Goal: Obtain resource: Obtain resource

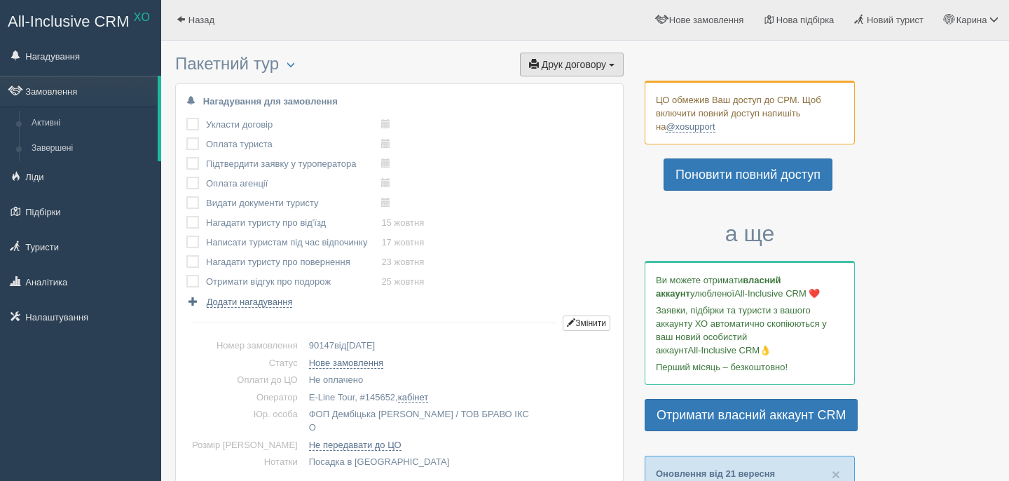
click at [601, 71] on button "Друк договору Друк" at bounding box center [572, 65] width 104 height 24
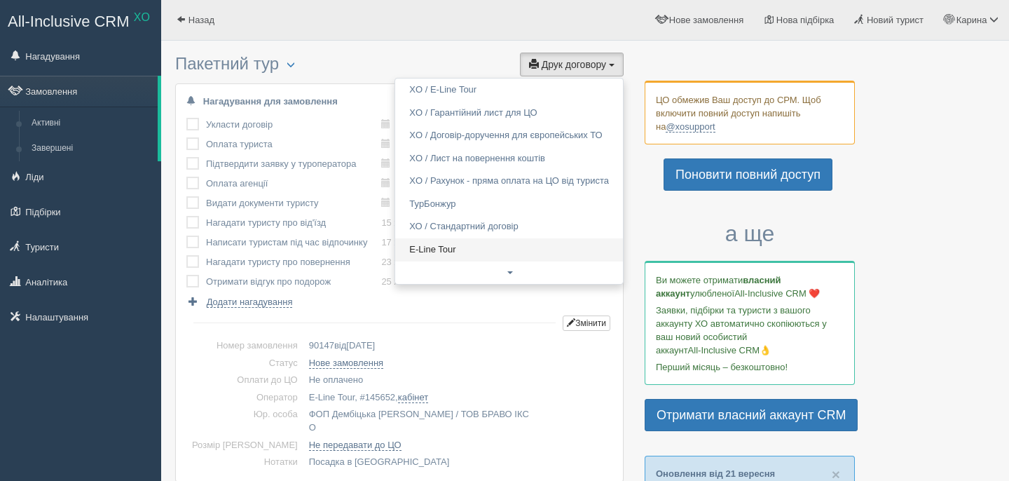
click at [483, 247] on link "E-Line Tour" at bounding box center [509, 249] width 228 height 23
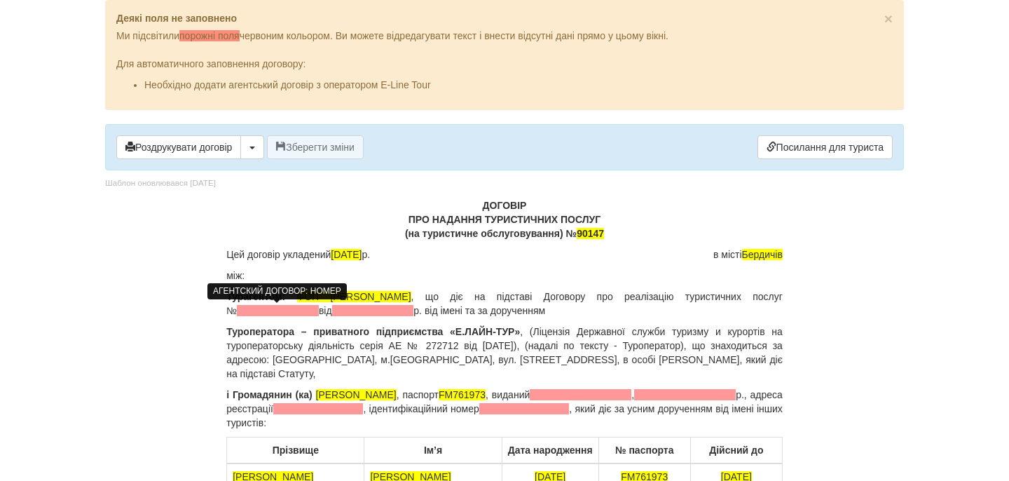
click at [303, 308] on span at bounding box center [278, 310] width 82 height 11
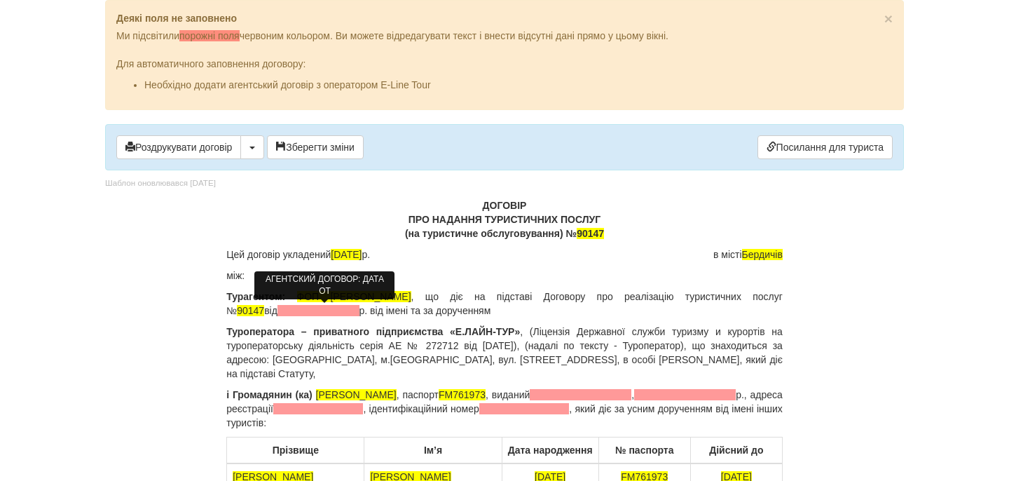
click at [299, 311] on span at bounding box center [318, 310] width 82 height 11
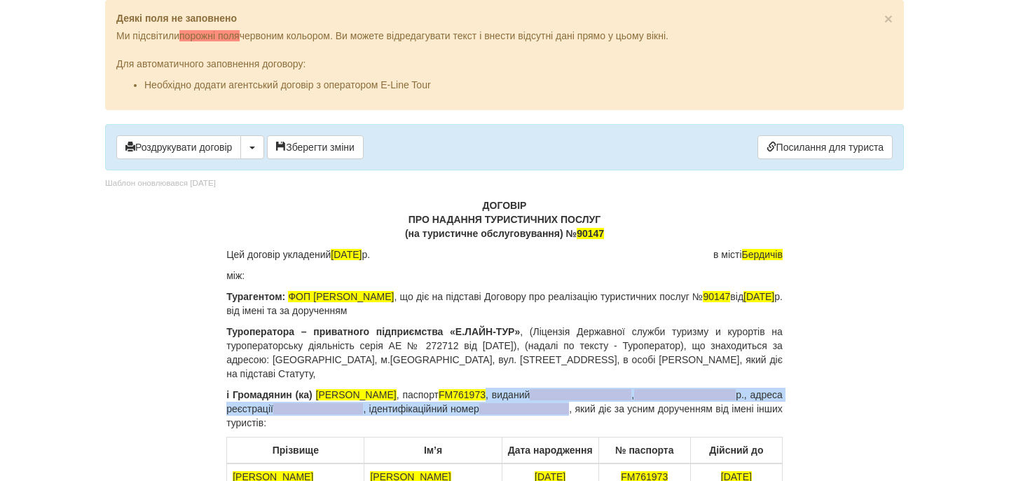
drag, startPoint x: 493, startPoint y: 393, endPoint x: 562, endPoint y: 403, distance: 70.1
click at [561, 404] on p "і Громадянин (ка) [PERSON_NAME] , паспорт [PASSPORT] , виданий , р., адреса реє…" at bounding box center [504, 408] width 556 height 42
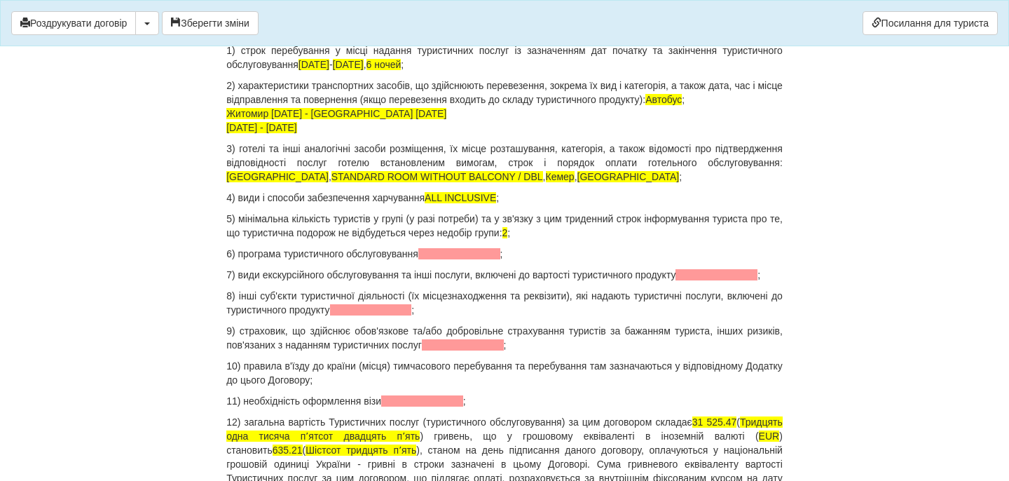
scroll to position [1555, 0]
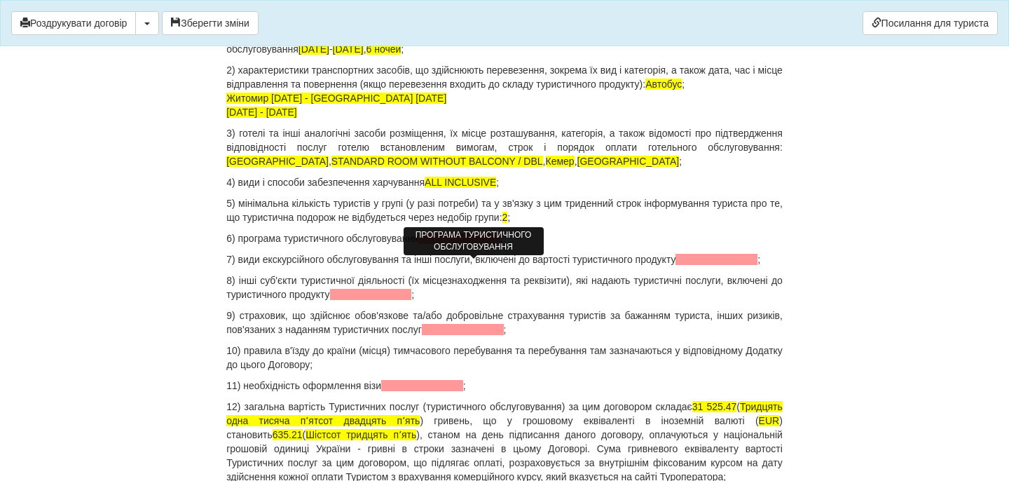
click at [480, 244] on span at bounding box center [459, 238] width 82 height 11
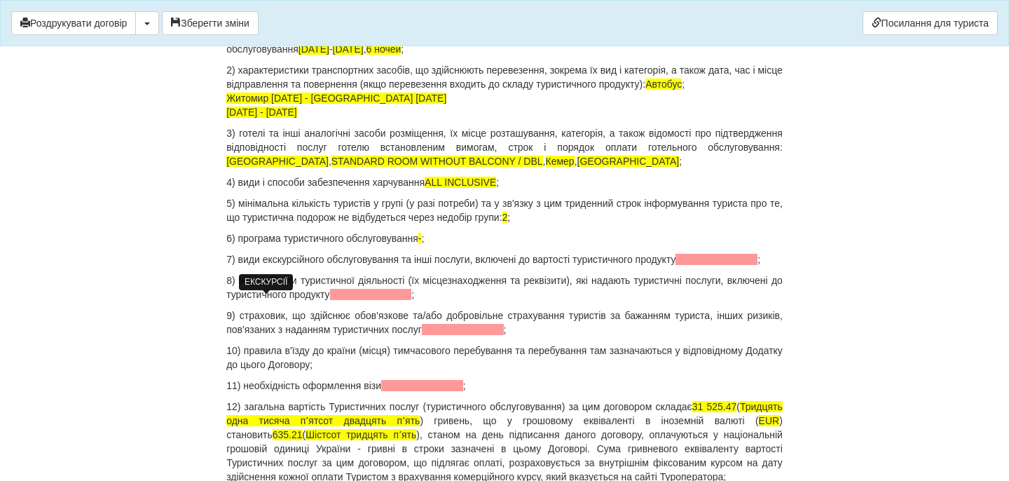
click at [675, 265] on span at bounding box center [716, 259] width 82 height 11
click at [425, 301] on p "8) інші суб'єкти туристичної діяльності (їх місцезнаходження та реквізити), які…" at bounding box center [504, 287] width 556 height 28
click at [412, 300] on span at bounding box center [371, 294] width 82 height 11
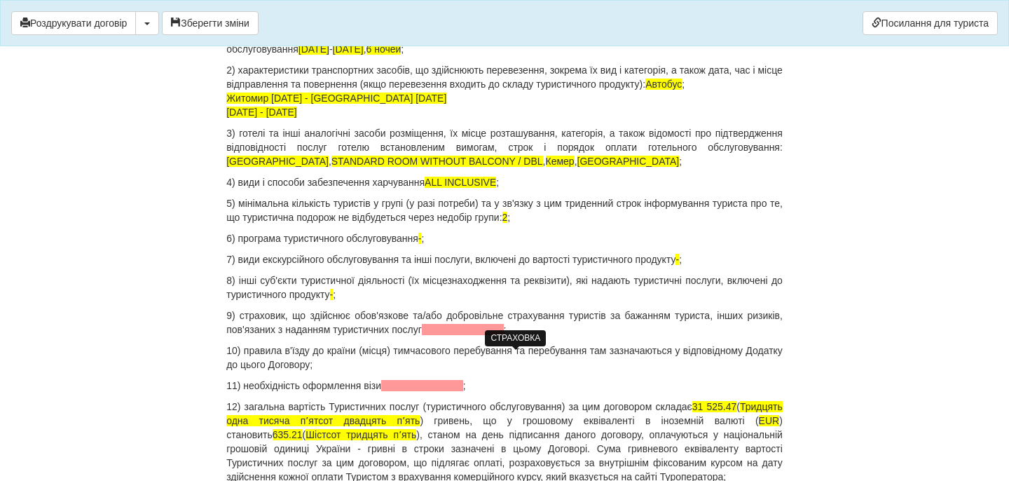
click at [493, 335] on span at bounding box center [463, 329] width 82 height 11
click at [429, 392] on p "11) необхідність оформлення візи ;" at bounding box center [504, 385] width 556 height 14
click at [389, 391] on span "ні" at bounding box center [385, 385] width 8 height 11
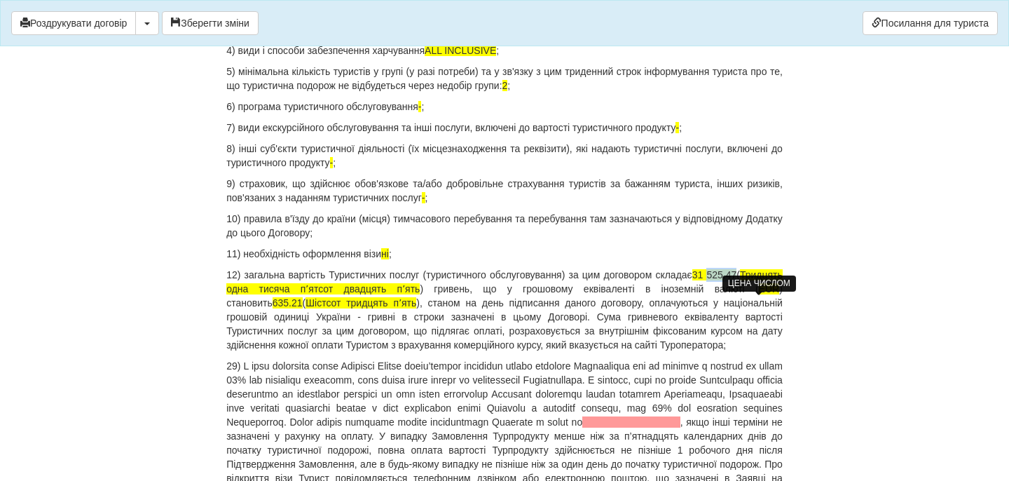
drag, startPoint x: 751, startPoint y: 302, endPoint x: 781, endPoint y: 303, distance: 30.1
click at [737, 280] on span "31 525.47" at bounding box center [714, 274] width 45 height 11
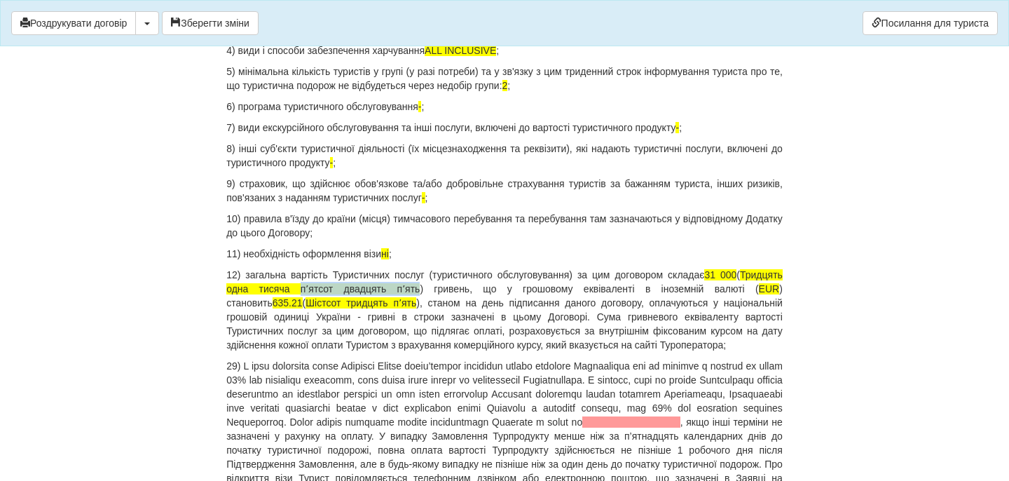
drag, startPoint x: 346, startPoint y: 317, endPoint x: 453, endPoint y: 317, distance: 107.2
click at [455, 294] on span "Тридцять одна тисяча пʼятсот двадцять пʼять" at bounding box center [504, 281] width 556 height 25
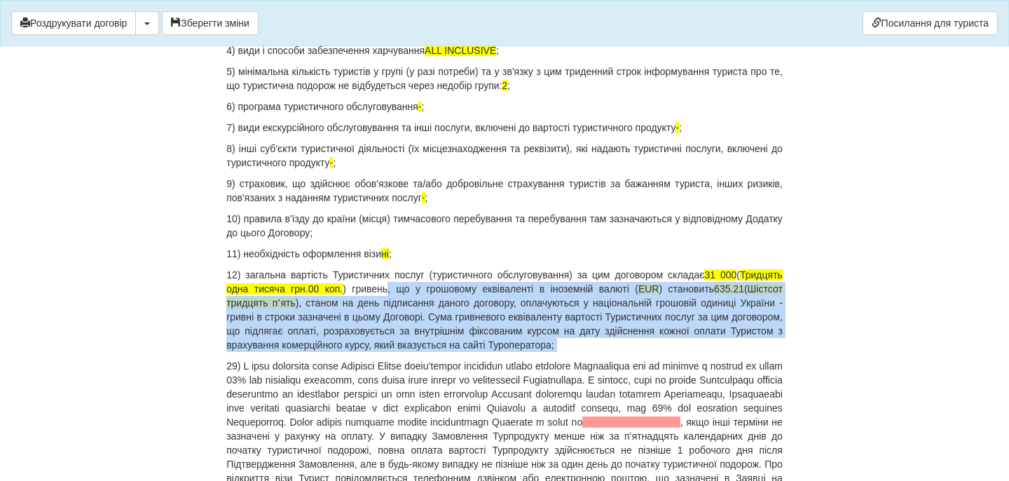
drag, startPoint x: 435, startPoint y: 317, endPoint x: 703, endPoint y: 381, distance: 275.8
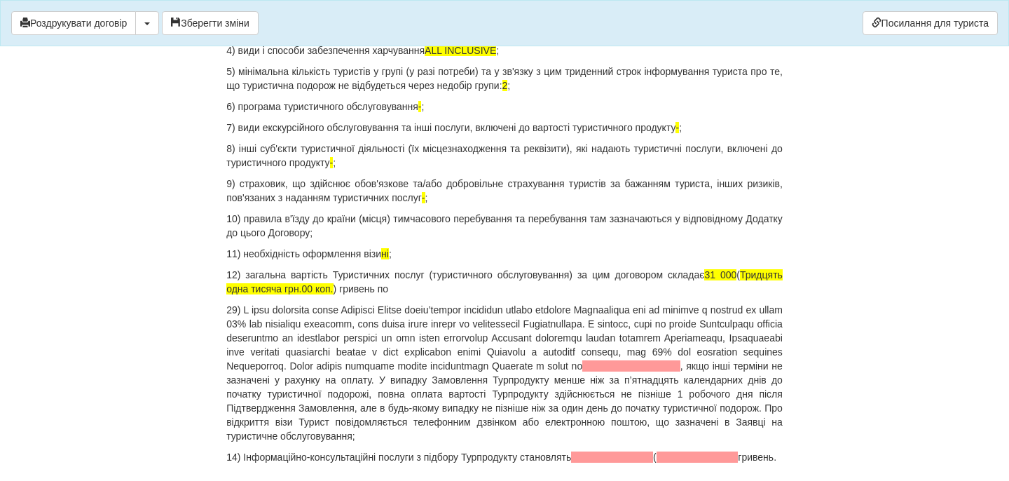
click at [465, 296] on p "12) загальна вартість Туристичних послуг (туристичного обслуговування) за цим д…" at bounding box center [504, 282] width 556 height 28
click at [561, 296] on p "12) загальна вартість Туристичних послуг (туристичного обслуговування) за цим д…" at bounding box center [504, 282] width 556 height 28
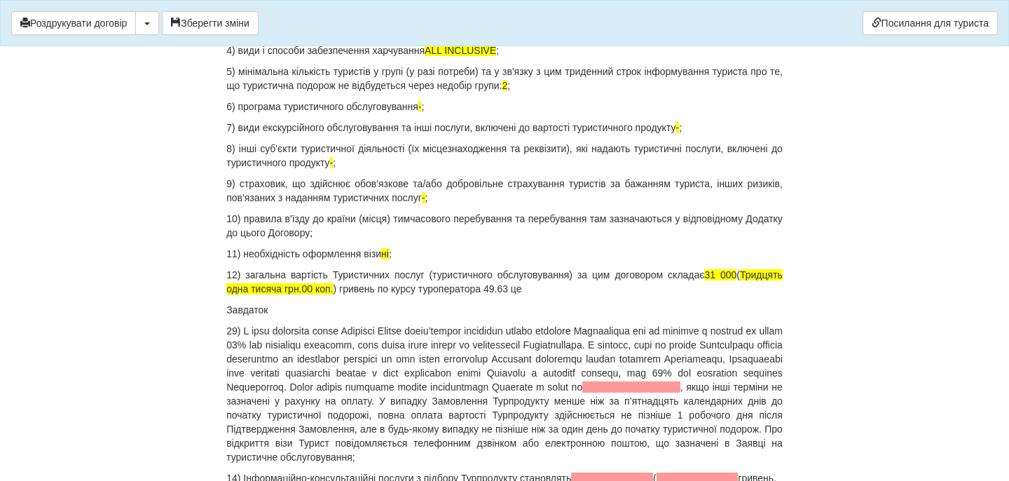
click at [609, 296] on p "12) загальна вартість Туристичних послуг (туристичного обслуговування) за цим д…" at bounding box center [504, 282] width 556 height 28
click at [358, 317] on p "Завдаток" at bounding box center [504, 310] width 556 height 14
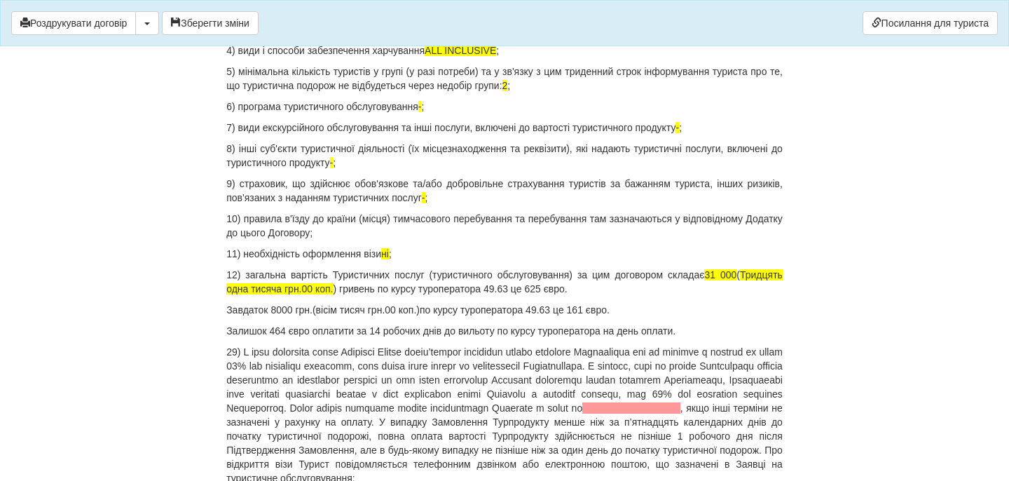
click at [582, 413] on span at bounding box center [631, 407] width 98 height 11
drag, startPoint x: 341, startPoint y: 451, endPoint x: 476, endPoint y: 445, distance: 134.6
click at [476, 445] on p ", якщо інші терміни не зазначені у рахунку на оплату. У випадку Замовлення Турп…" at bounding box center [504, 415] width 556 height 140
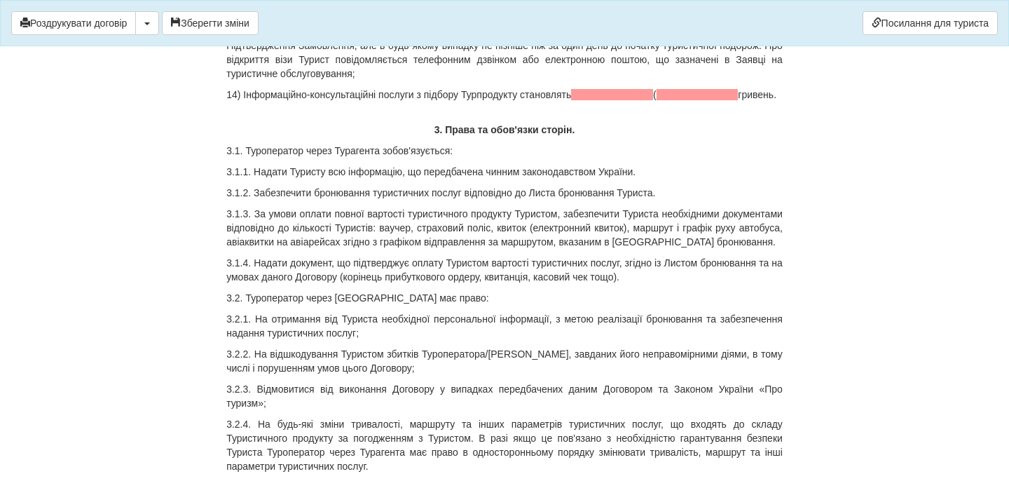
scroll to position [2092, 0]
drag, startPoint x: 282, startPoint y: 152, endPoint x: 225, endPoint y: 142, distance: 58.4
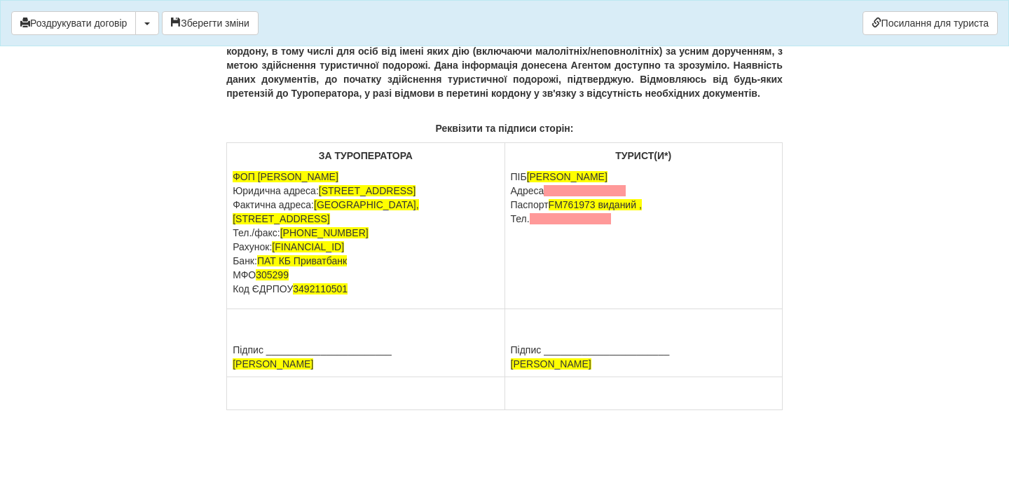
scroll to position [9080, 0]
drag, startPoint x: 634, startPoint y: 233, endPoint x: 513, endPoint y: 233, distance: 121.2
click at [513, 226] on p "ПІБ [PERSON_NAME] [GEOGRAPHIC_DATA] Паспорт [PASSPORT] виданий , Тел." at bounding box center [644, 198] width 266 height 56
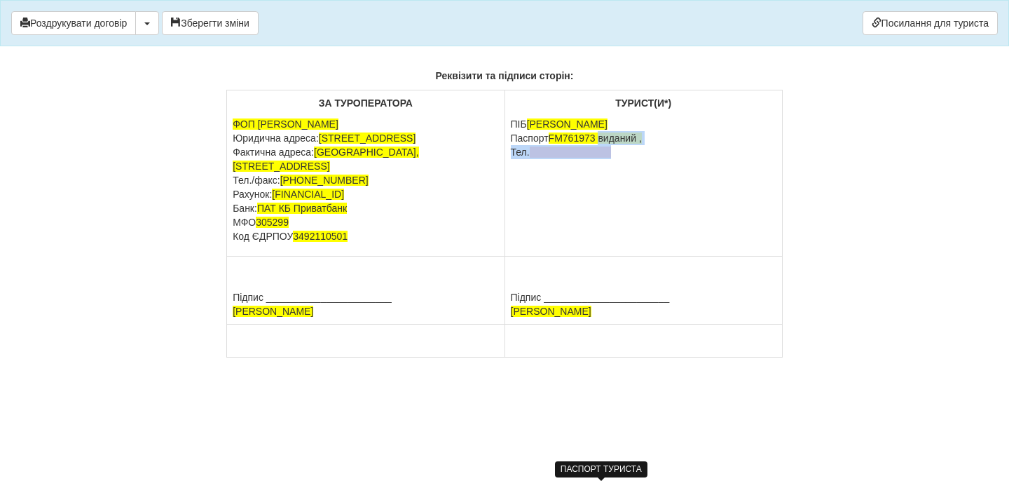
drag, startPoint x: 602, startPoint y: 235, endPoint x: 628, endPoint y: 251, distance: 30.2
click at [623, 159] on p "ПІБ [PERSON_NAME] Паспорт [PASSPORT] виданий , Тел." at bounding box center [644, 138] width 266 height 42
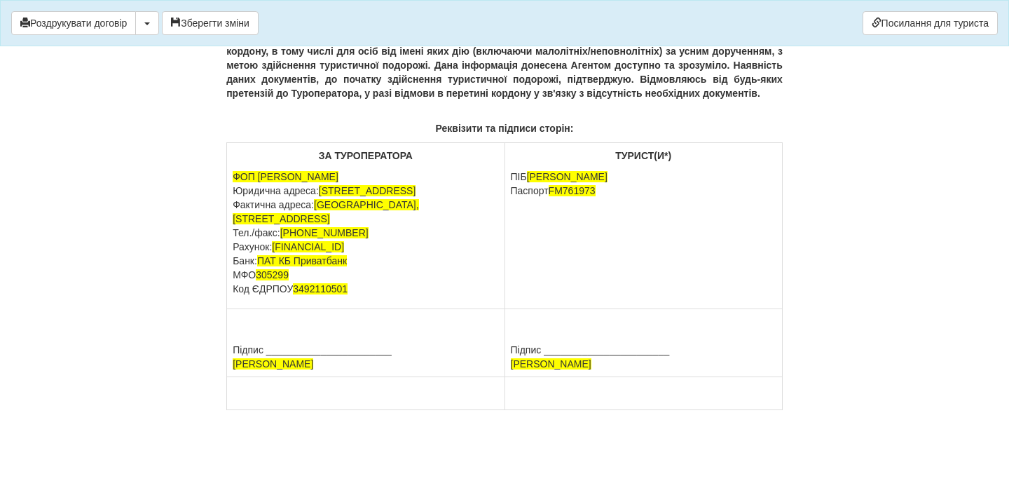
scroll to position [9127, 0]
click at [208, 15] on button "Зберегти зміни" at bounding box center [210, 23] width 97 height 24
click at [145, 27] on button "button" at bounding box center [147, 23] width 24 height 24
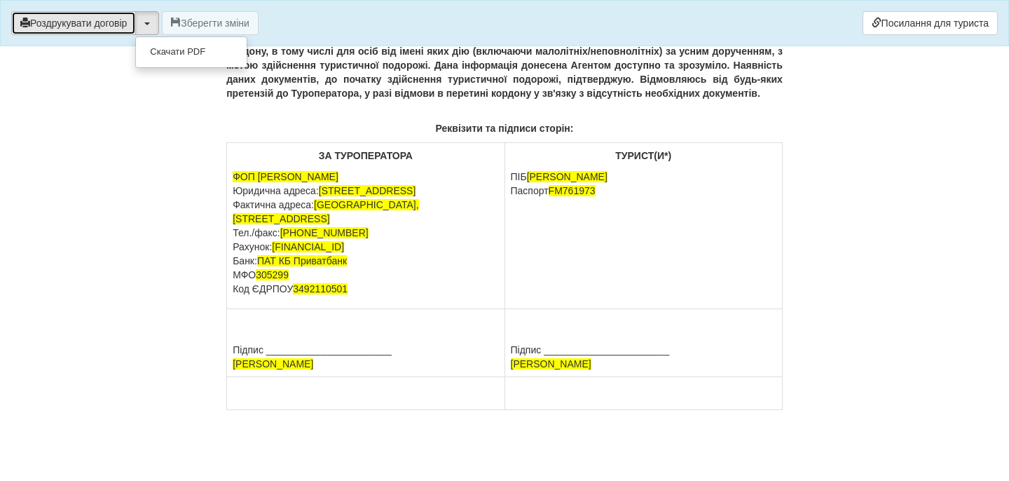
click at [131, 27] on button "Роздрукувати договір" at bounding box center [73, 23] width 125 height 24
